Goal: Task Accomplishment & Management: Manage account settings

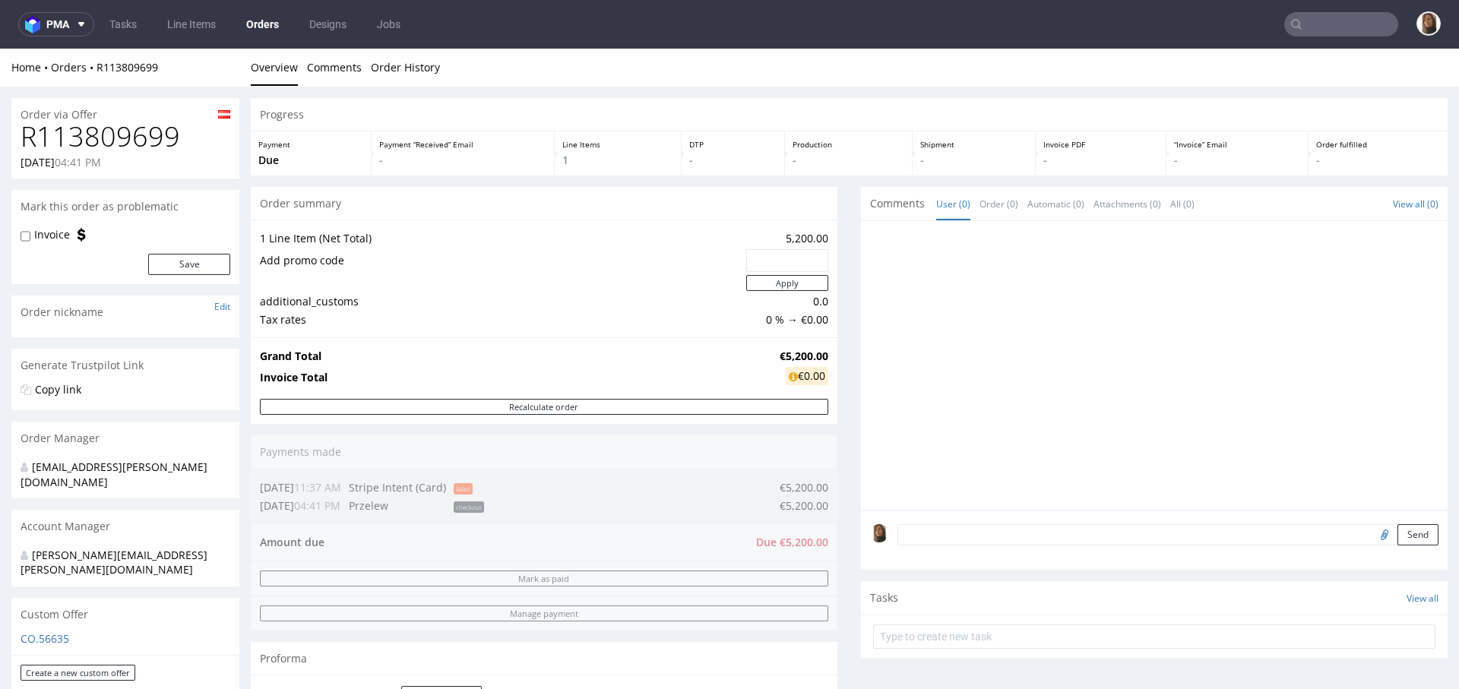
scroll to position [641, 0]
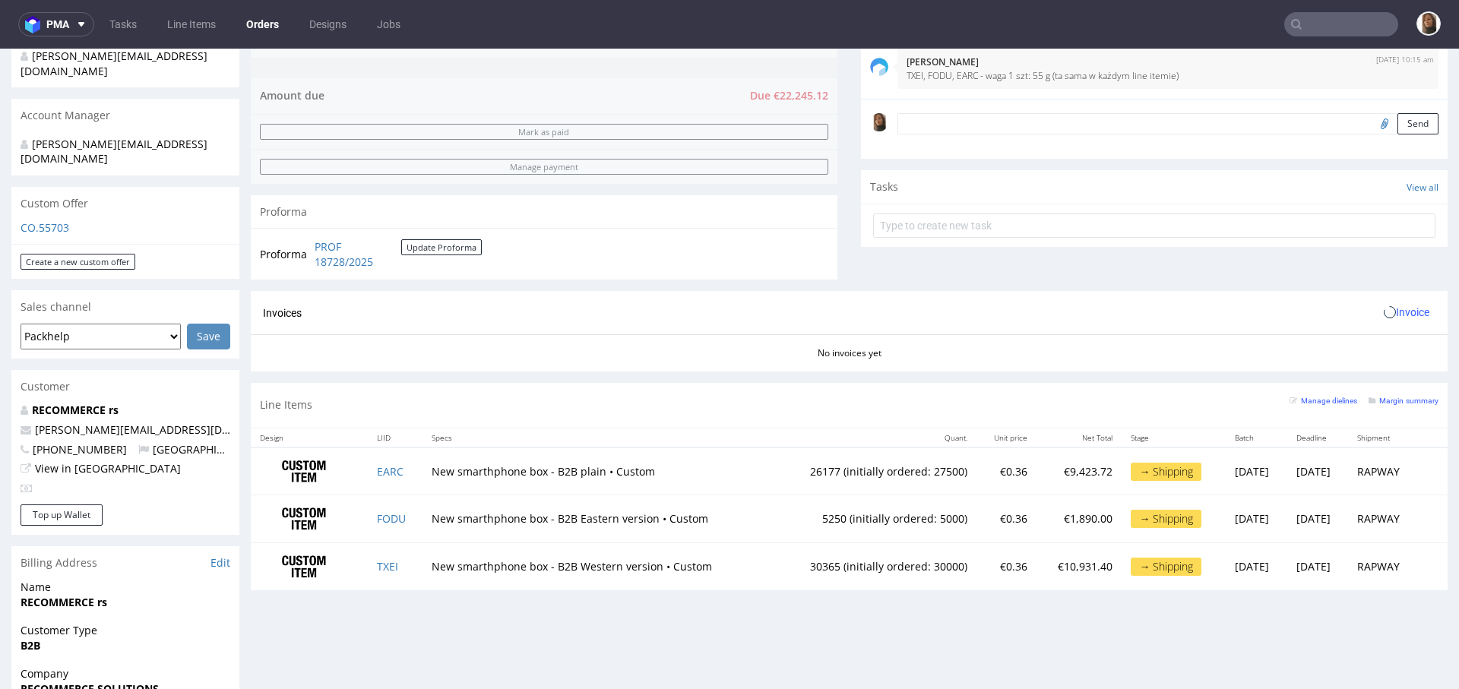
scroll to position [505, 0]
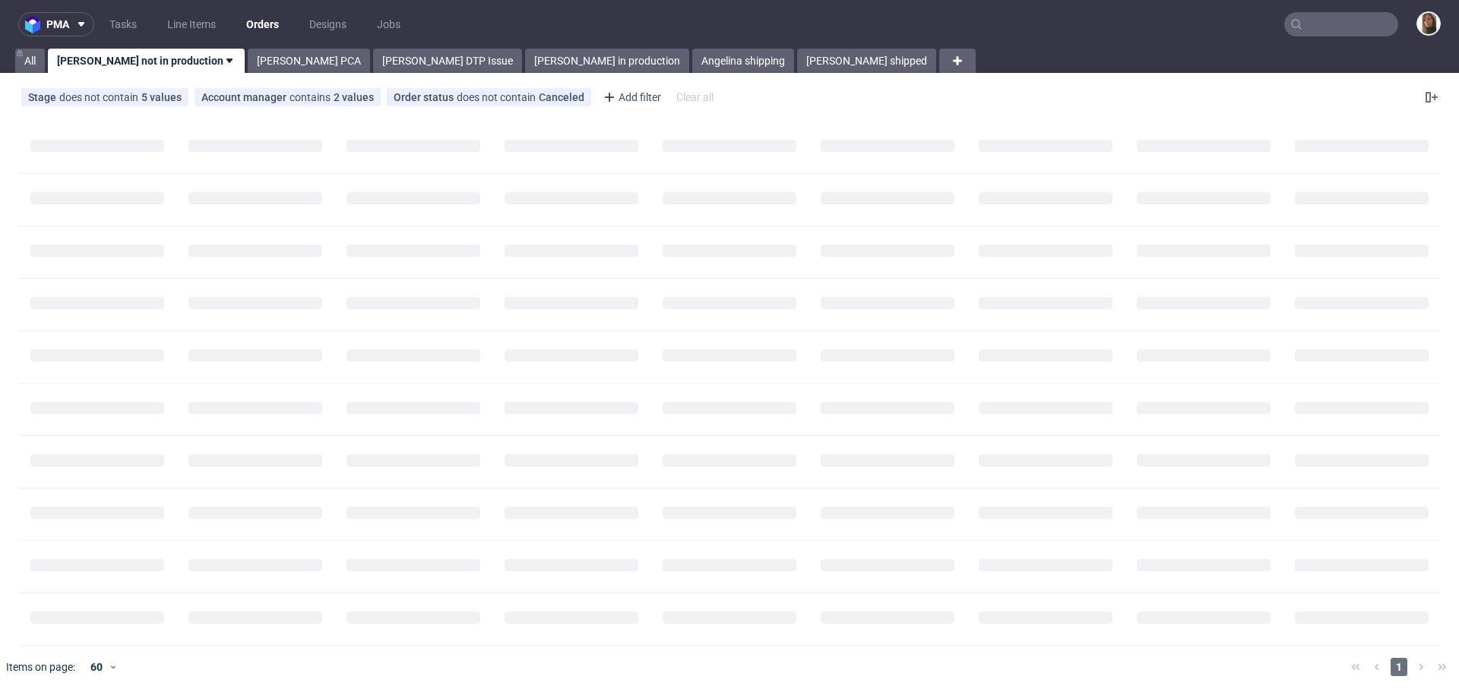
click at [1330, 5] on nav "pma Tasks Line Items Orders Designs Jobs" at bounding box center [729, 24] width 1459 height 49
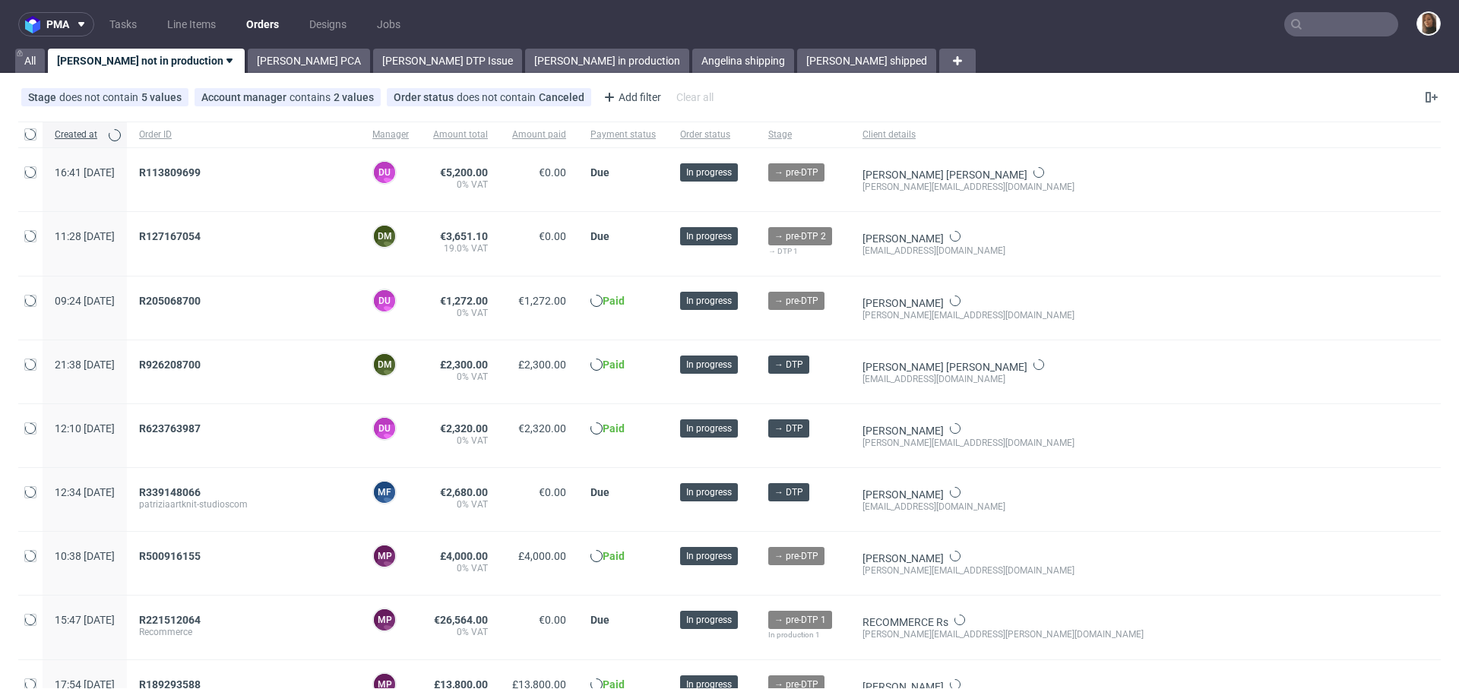
click at [1334, 17] on input "text" at bounding box center [1341, 24] width 114 height 24
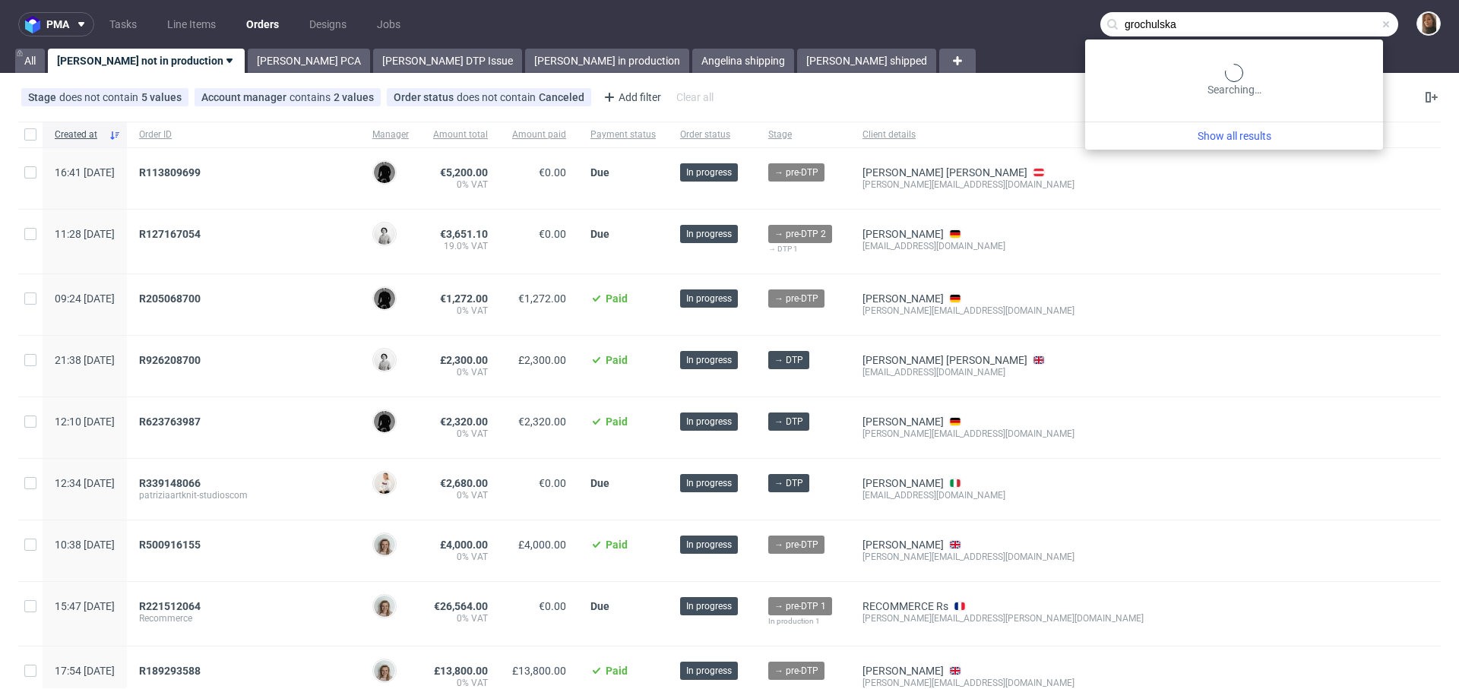
type input "grochulska"
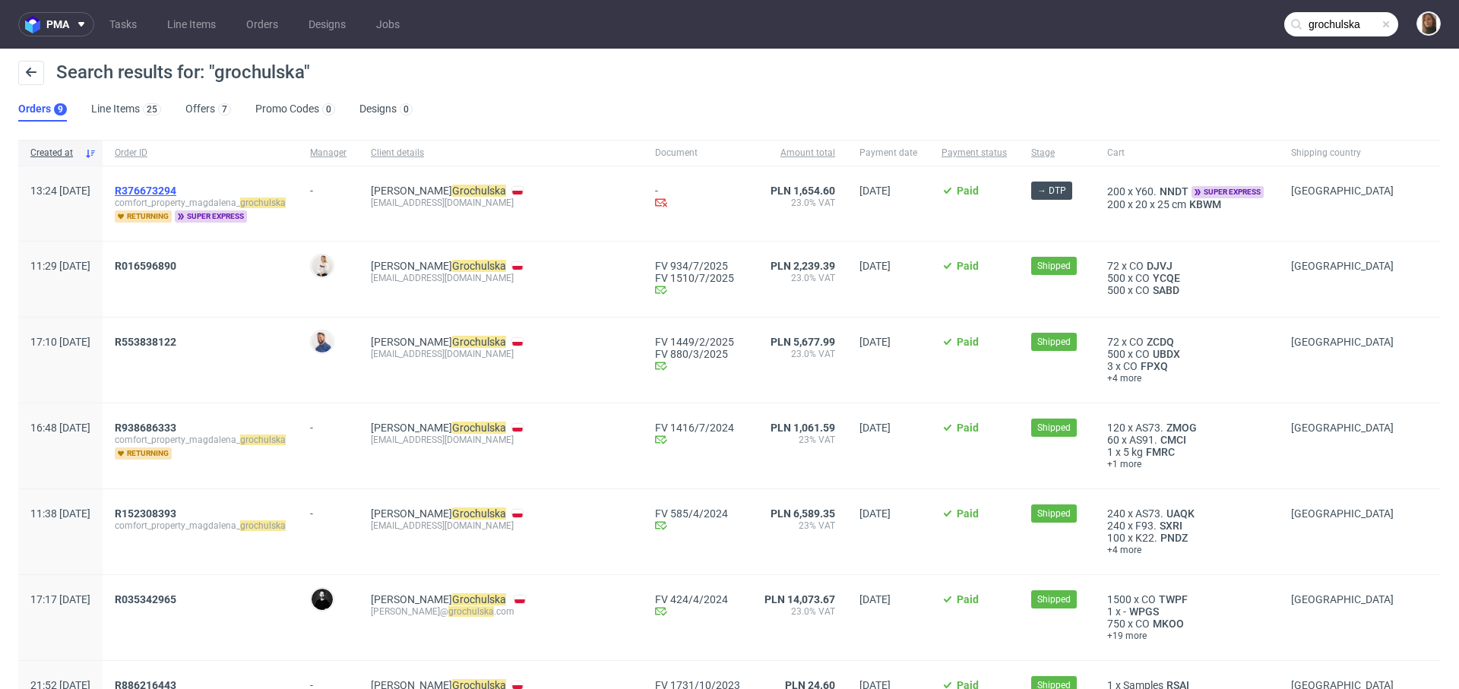
click at [169, 189] on span "R376673294" at bounding box center [146, 191] width 62 height 12
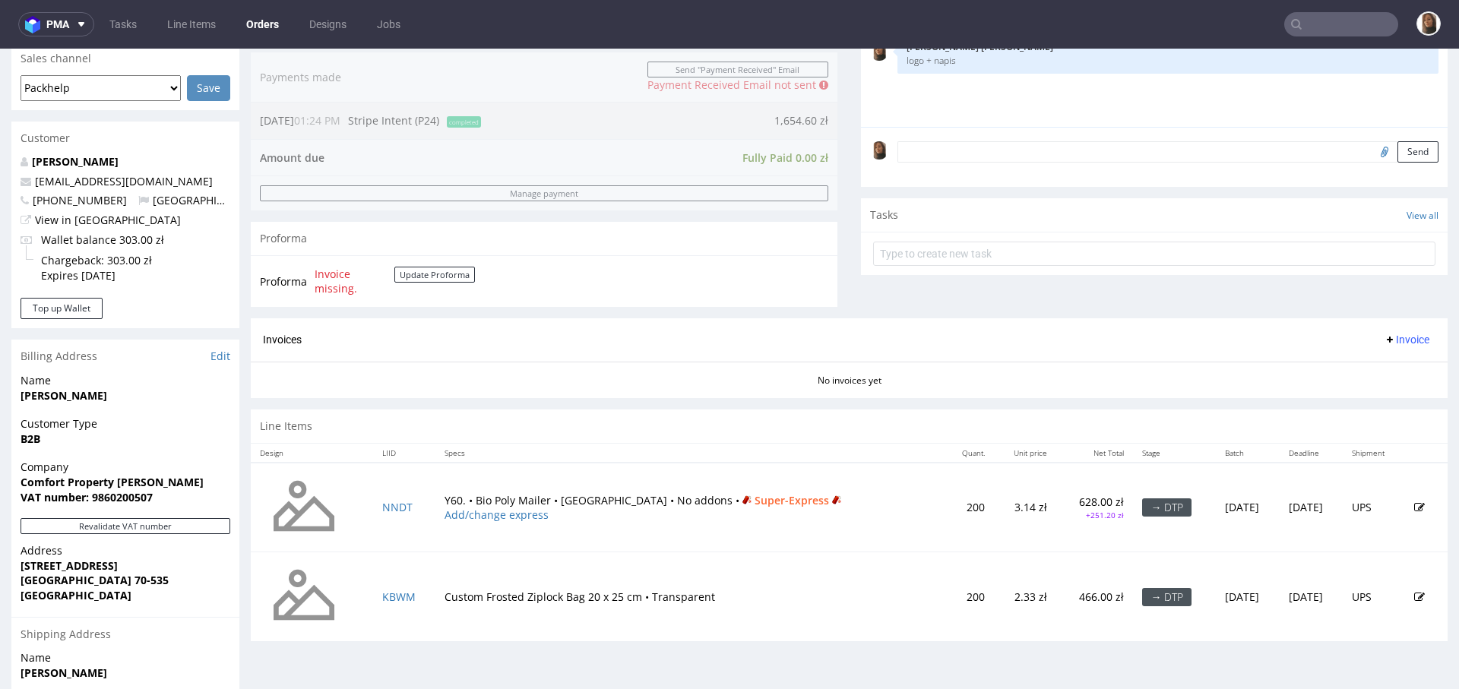
scroll to position [564, 0]
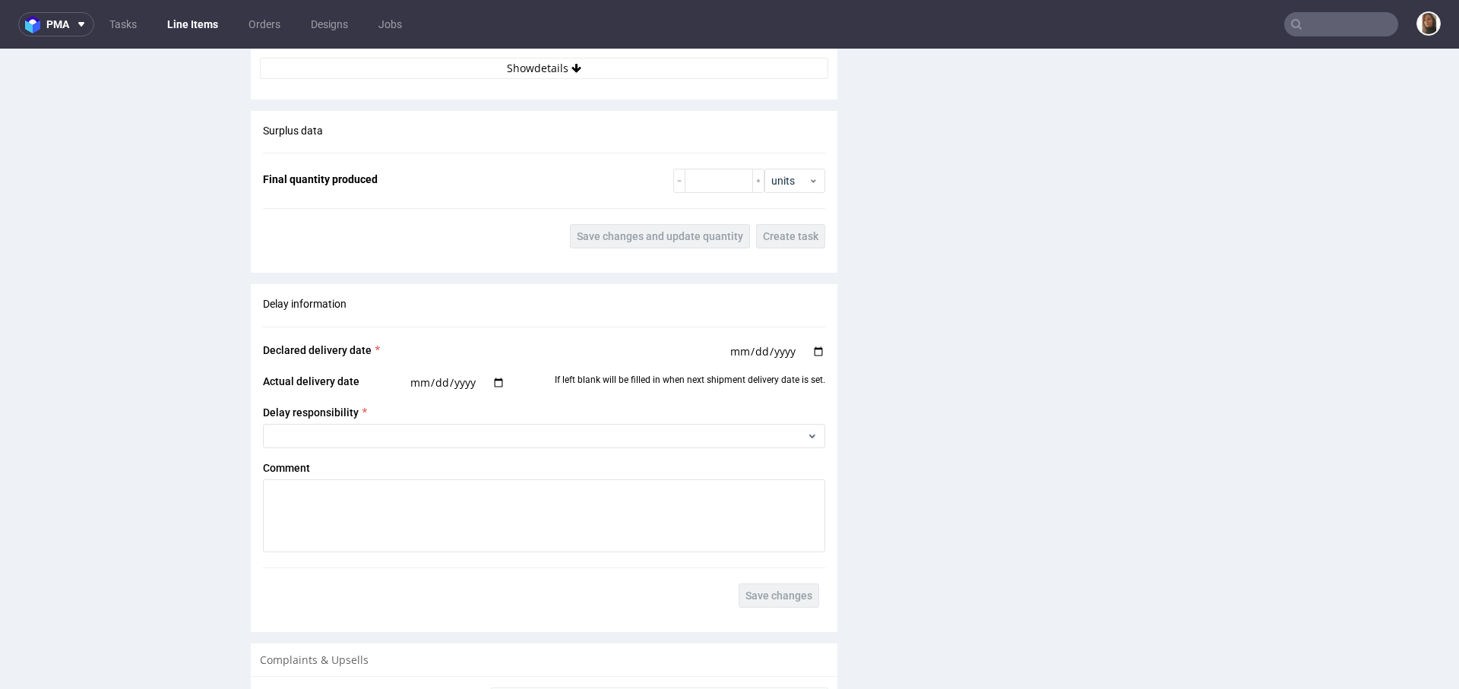
scroll to position [2188, 0]
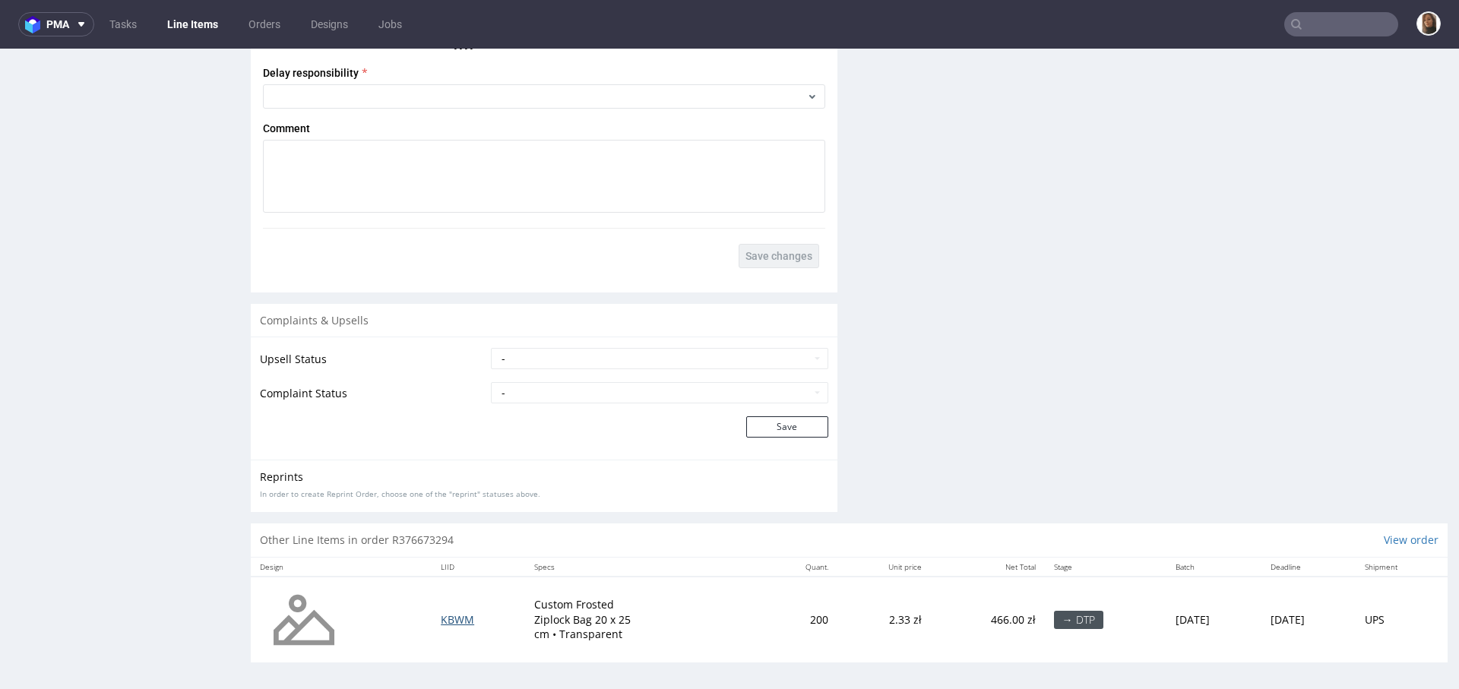
click at [441, 613] on span "KBWM" at bounding box center [457, 619] width 33 height 14
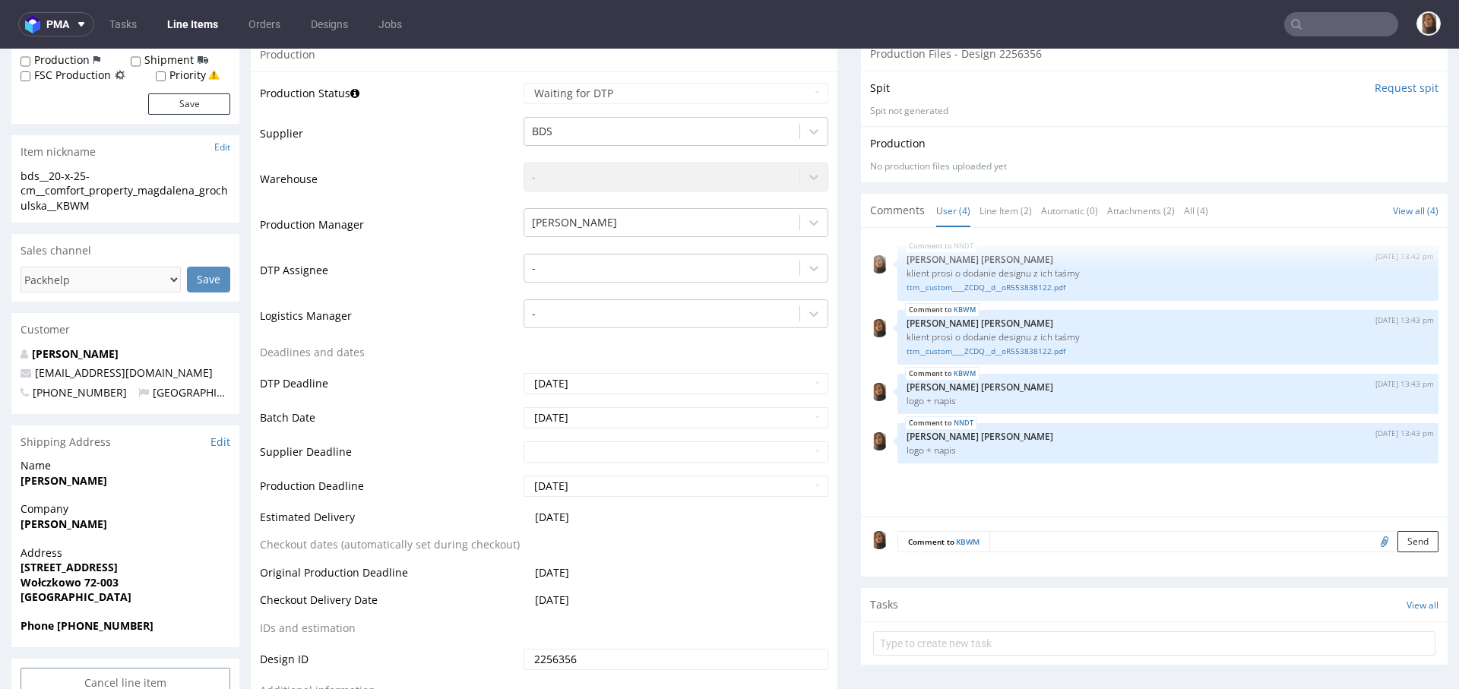
scroll to position [283, 0]
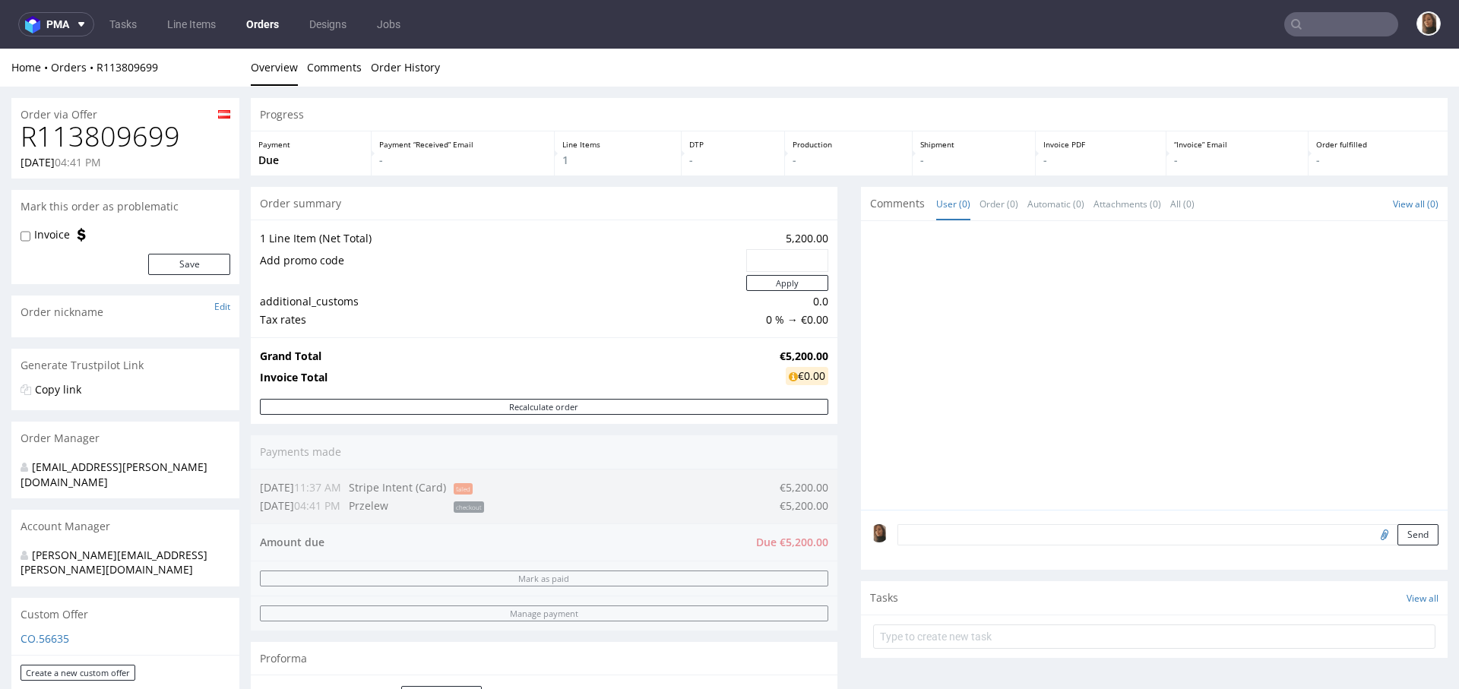
click at [259, 20] on link "Orders" at bounding box center [262, 24] width 51 height 24
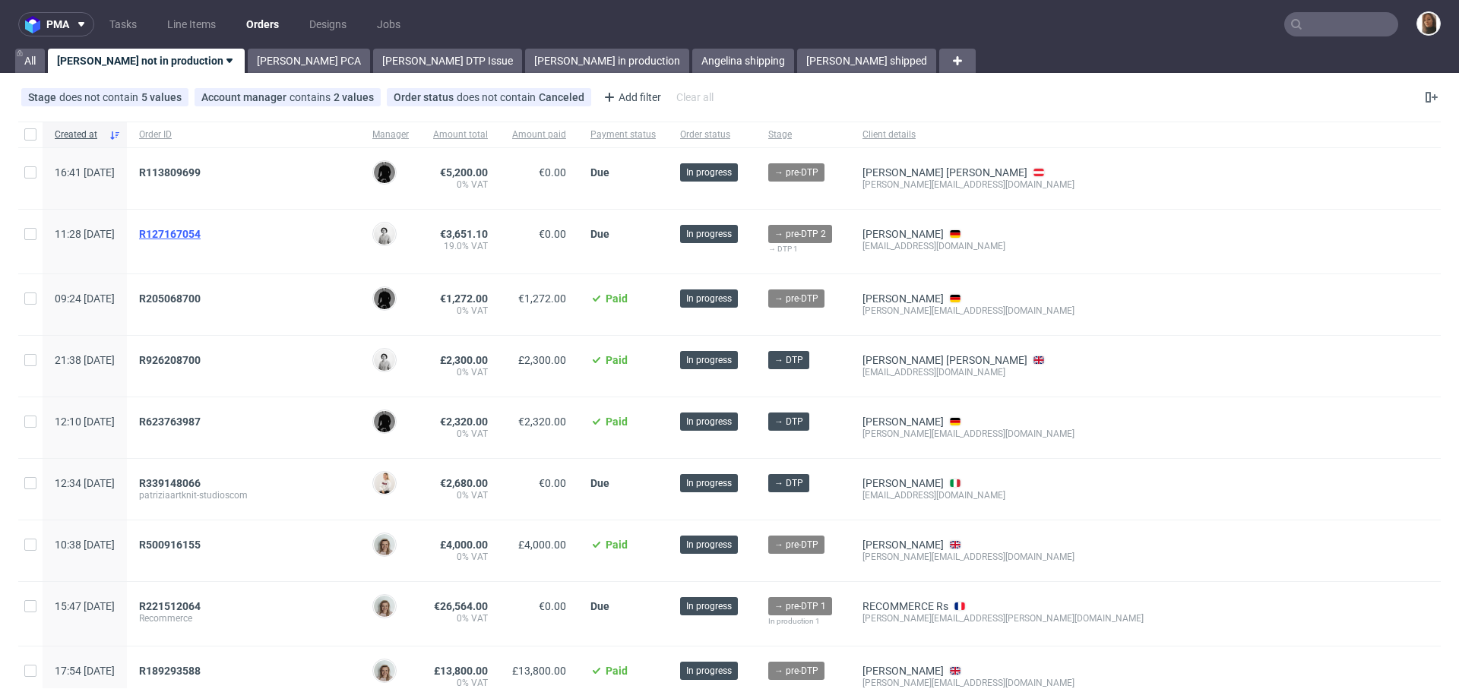
click at [201, 236] on span "R127167054" at bounding box center [170, 234] width 62 height 12
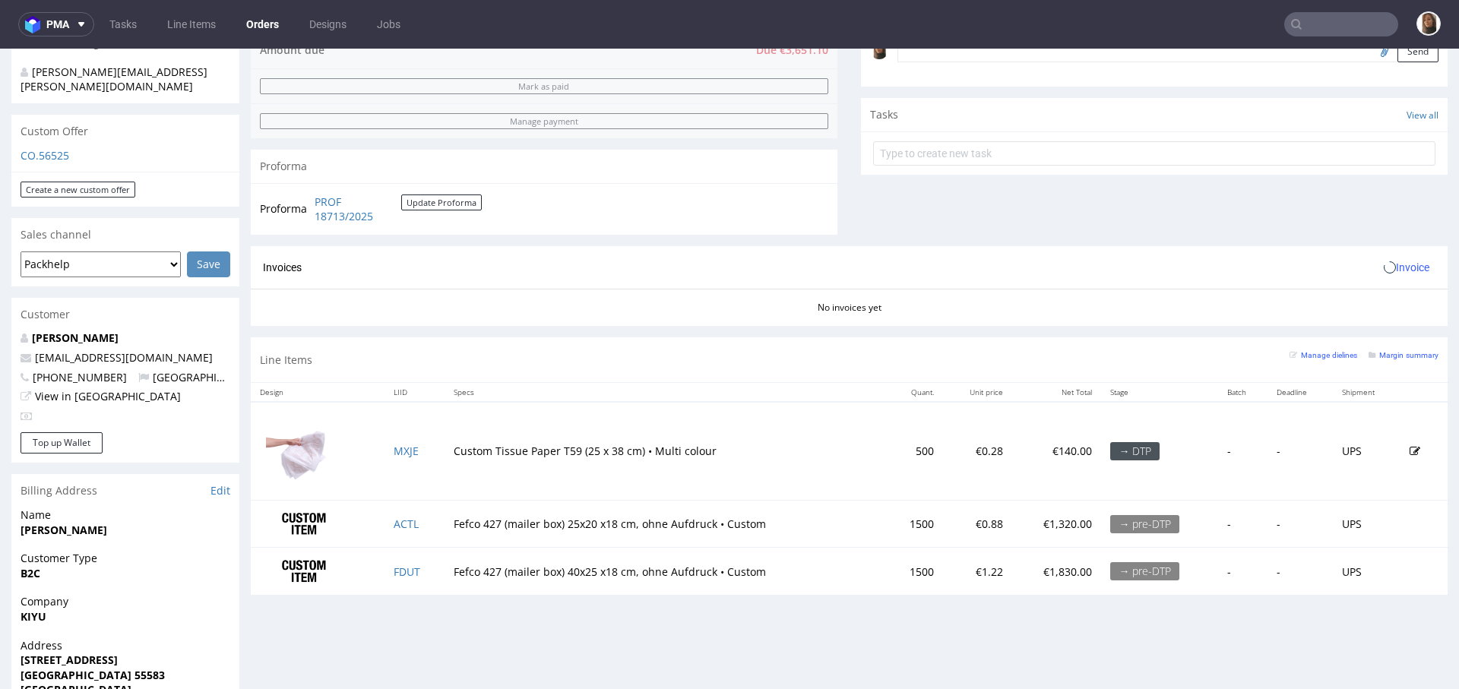
scroll to position [578, 0]
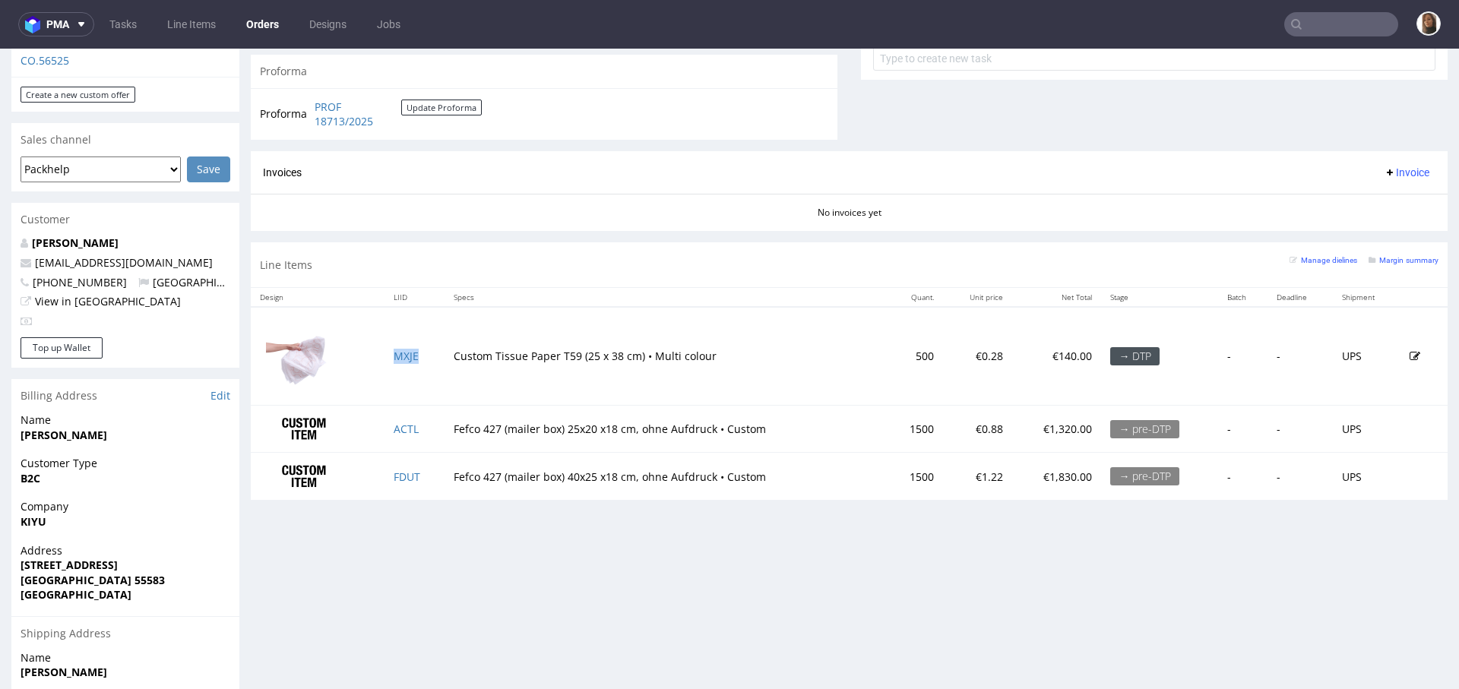
click at [388, 359] on td "MXJE" at bounding box center [414, 356] width 60 height 98
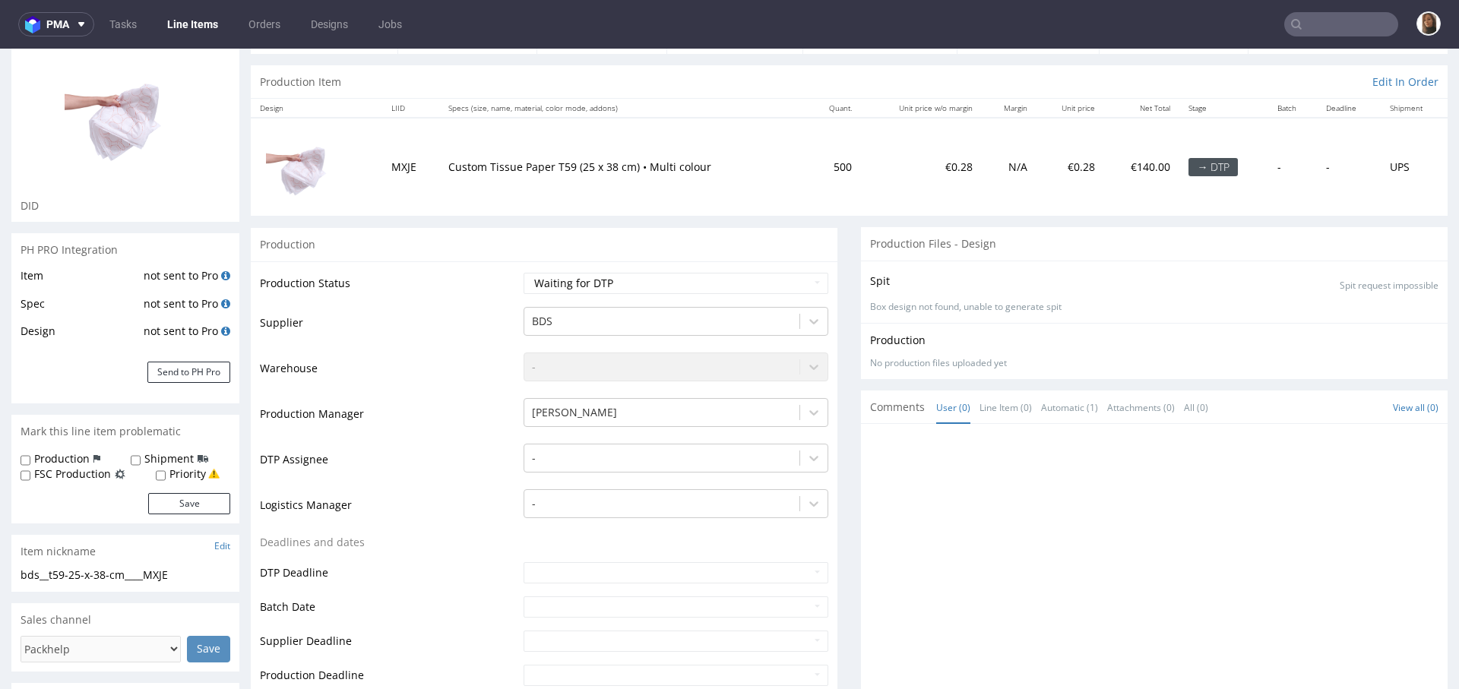
scroll to position [277, 0]
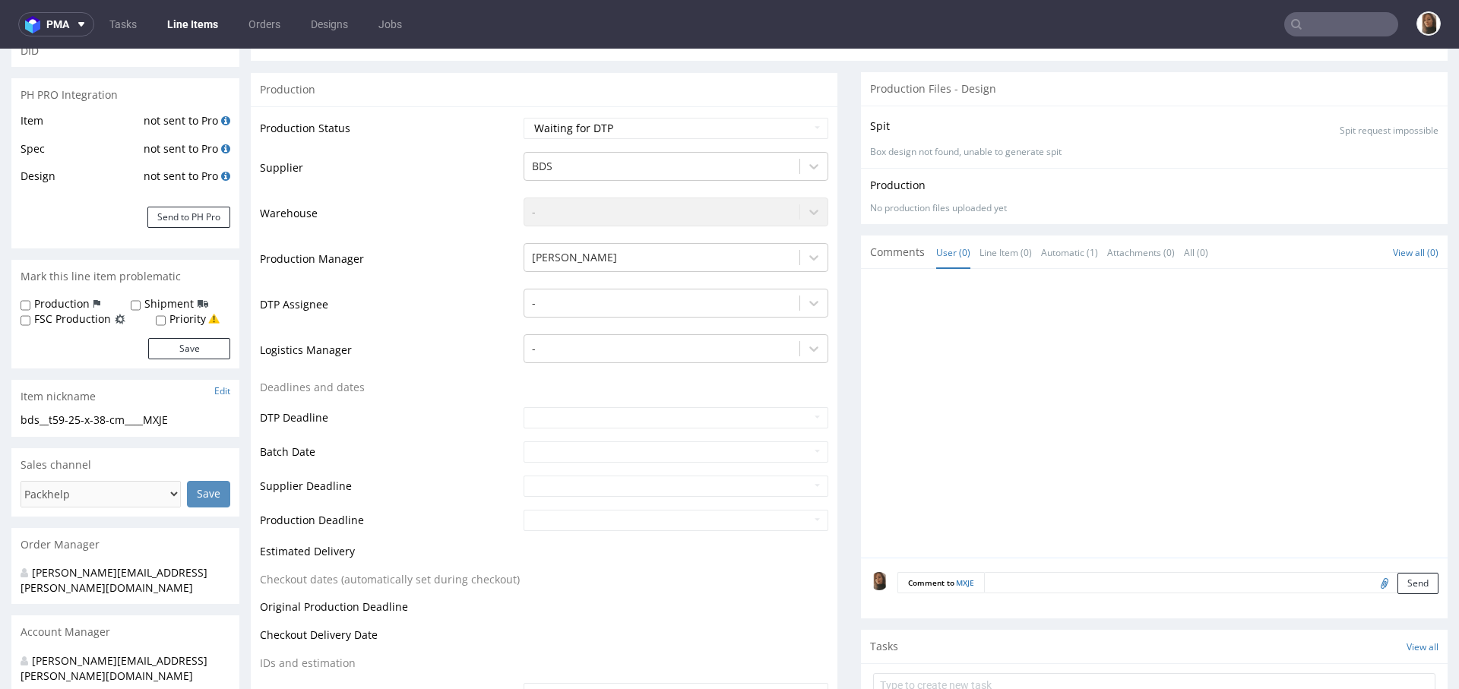
click at [1372, 578] on input "file" at bounding box center [1382, 583] width 21 height 20
type input "C:\fakepath\KIYU_Logo_1.svg"
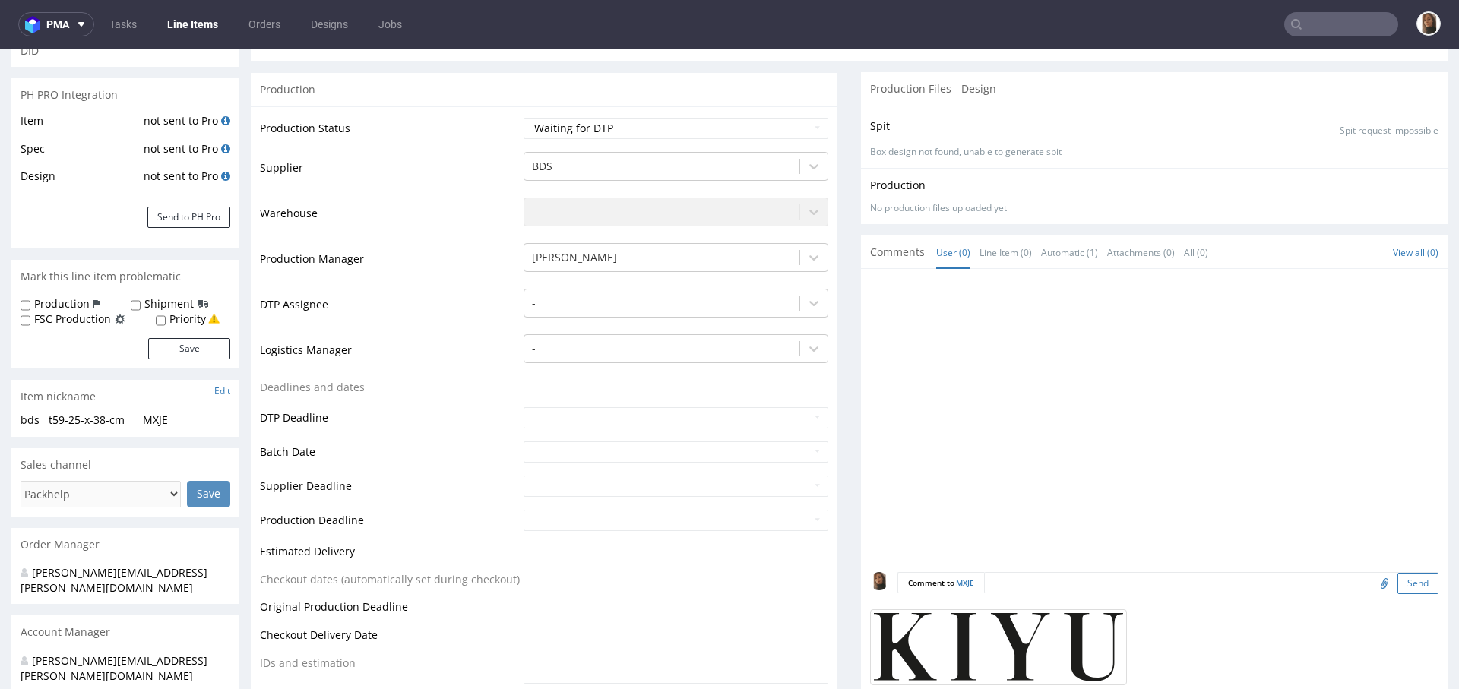
click at [1397, 584] on button "Send" at bounding box center [1417, 583] width 41 height 21
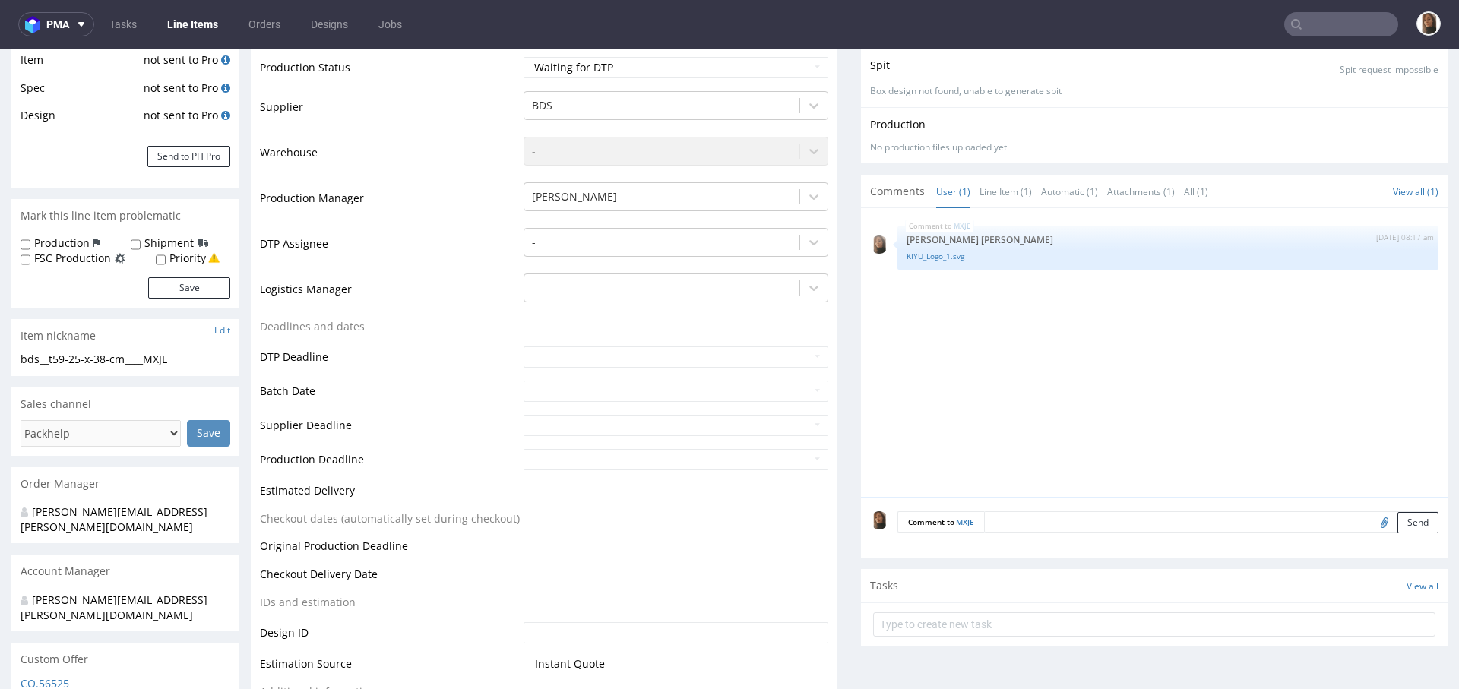
scroll to position [368, 0]
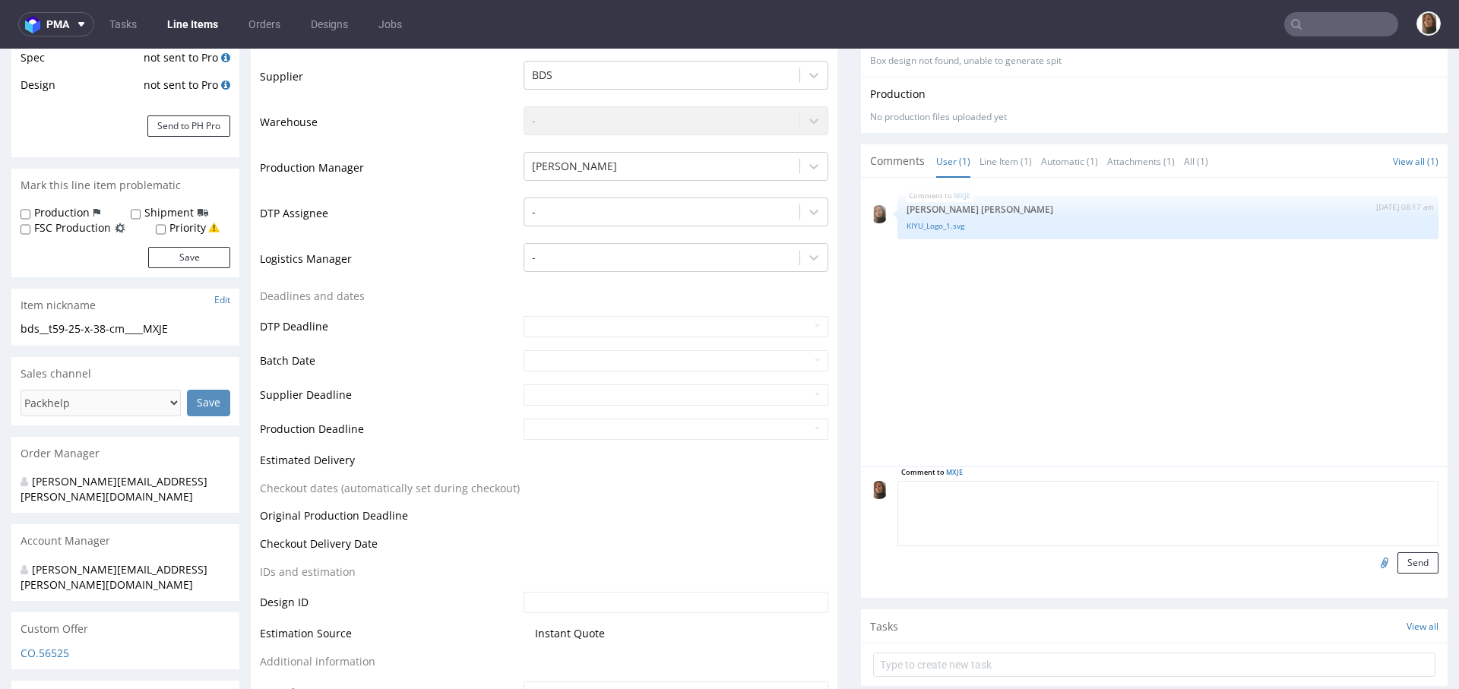
click at [1027, 497] on textarea at bounding box center [1167, 513] width 541 height 65
paste textarea "We would like the logo on the tissue paper, with “kiyu” written vertically and …"
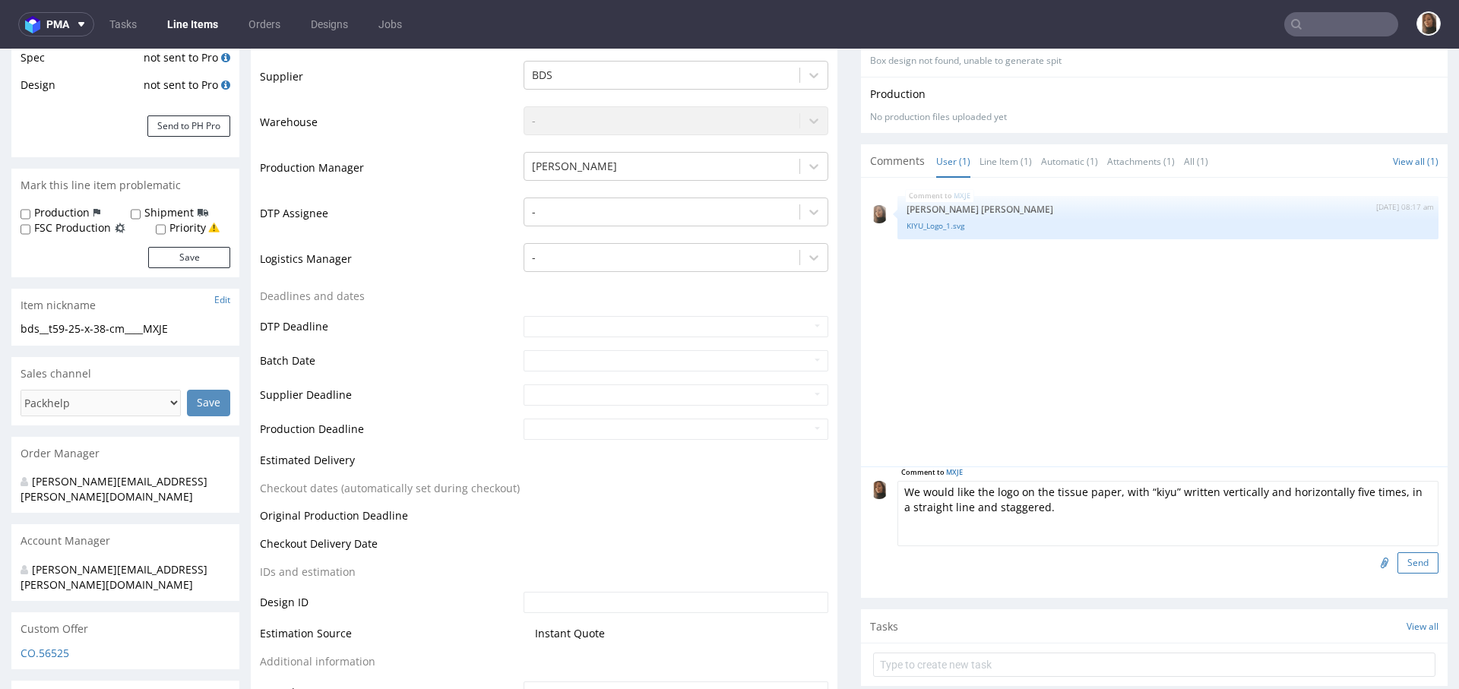
type textarea "We would like the logo on the tissue paper, with “kiyu” written vertically and …"
click at [1397, 561] on button "Send" at bounding box center [1417, 562] width 41 height 21
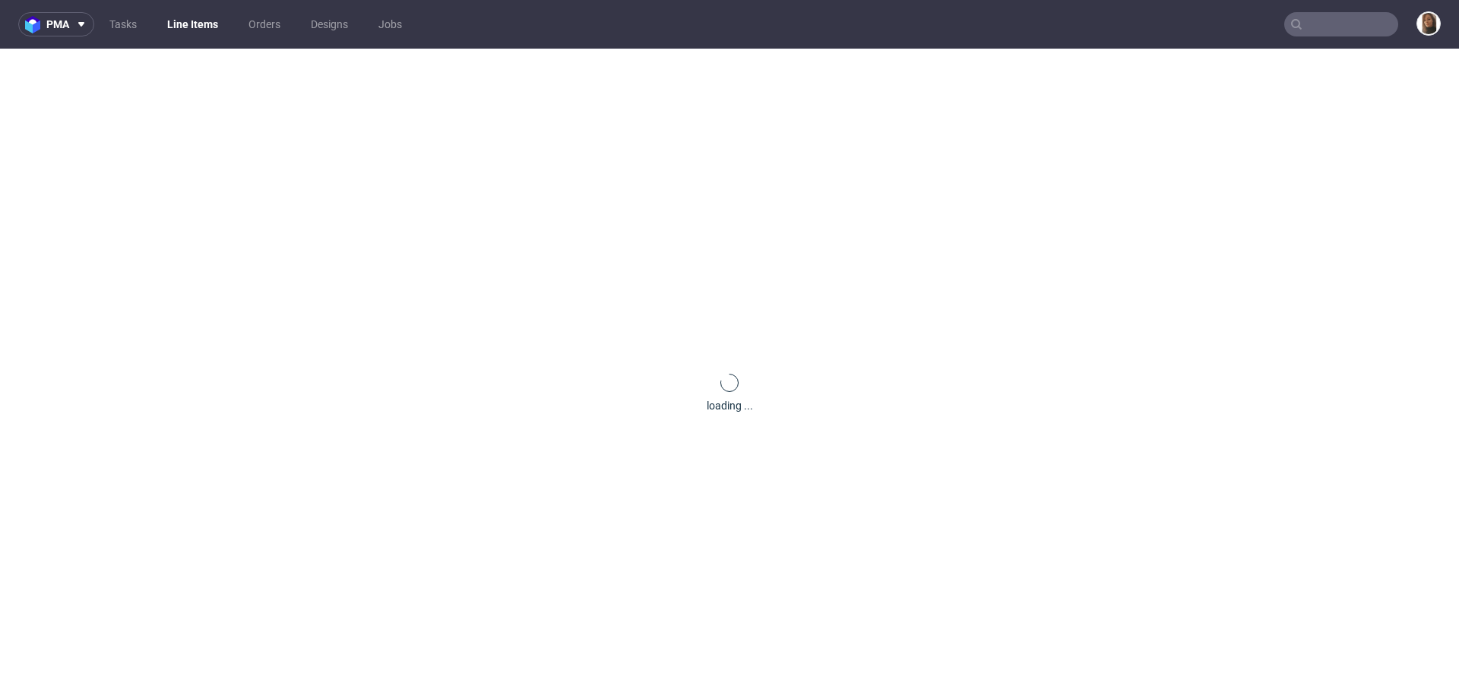
scroll to position [0, 0]
